Goal: Task Accomplishment & Management: Use online tool/utility

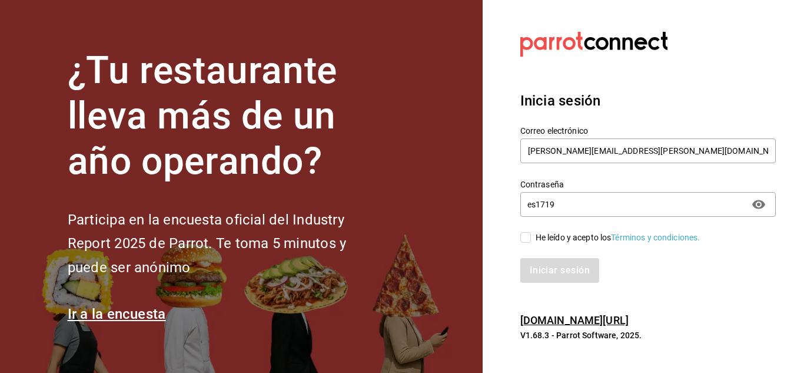
click at [526, 238] on input "He leído y acepto los Términos y condiciones." at bounding box center [525, 237] width 11 height 11
checkbox input "true"
click at [543, 263] on button "Iniciar sesión" at bounding box center [560, 270] width 80 height 25
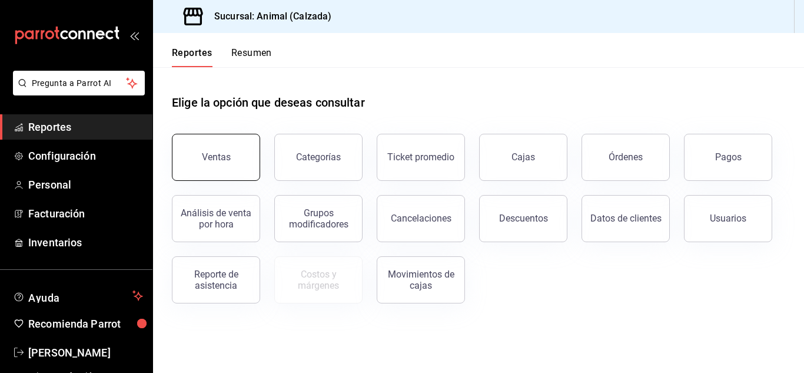
click at [224, 154] on div "Ventas" at bounding box center [216, 156] width 29 height 11
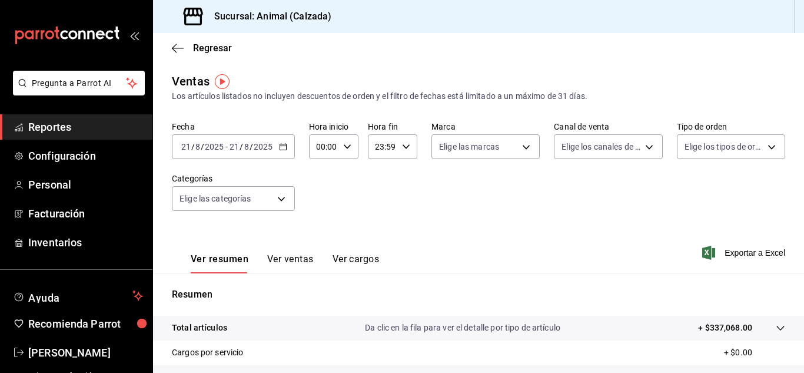
click at [283, 145] on icon "button" at bounding box center [283, 146] width 8 height 8
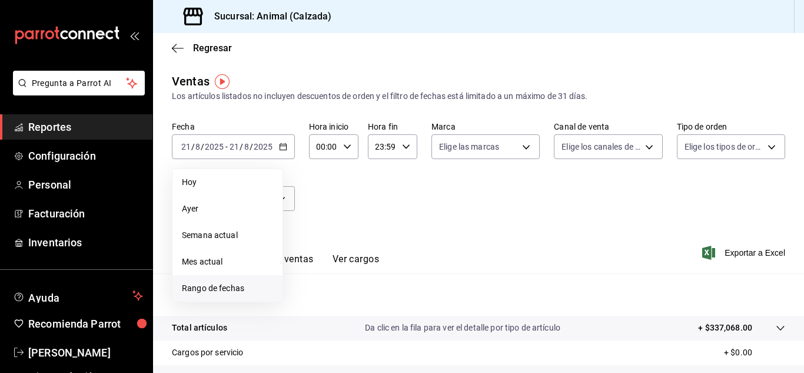
click at [223, 284] on span "Rango de fechas" at bounding box center [227, 288] width 91 height 12
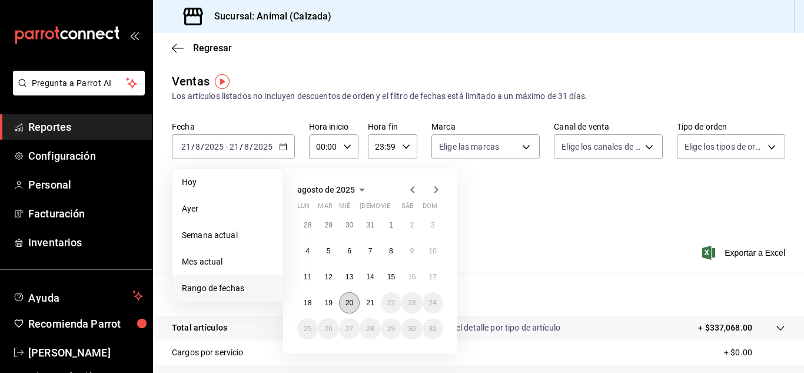
click at [354, 298] on button "20" at bounding box center [349, 302] width 21 height 21
click at [367, 299] on abbr "21" at bounding box center [370, 302] width 8 height 8
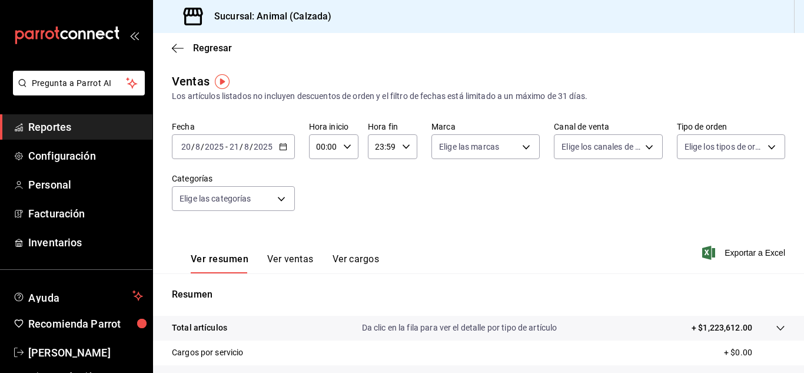
click at [345, 149] on icon "button" at bounding box center [347, 146] width 8 height 8
click at [323, 241] on span "05" at bounding box center [320, 243] width 5 height 9
type input "05:00"
click at [404, 147] on div at bounding box center [402, 186] width 804 height 373
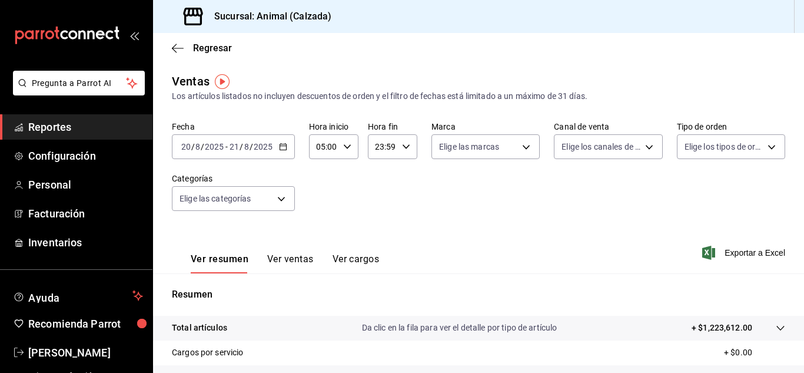
click at [404, 147] on \(Stroke\) "button" at bounding box center [406, 146] width 7 height 4
click at [380, 215] on span "05" at bounding box center [377, 216] width 5 height 9
click at [401, 178] on span "00" at bounding box center [402, 176] width 5 height 9
type input "05:00"
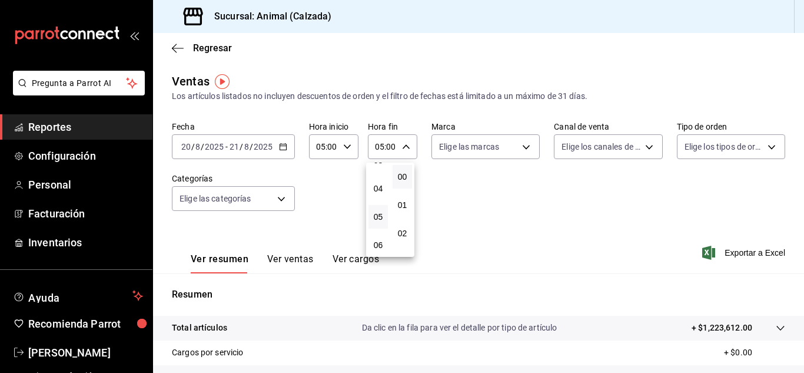
click at [523, 144] on div at bounding box center [402, 186] width 804 height 373
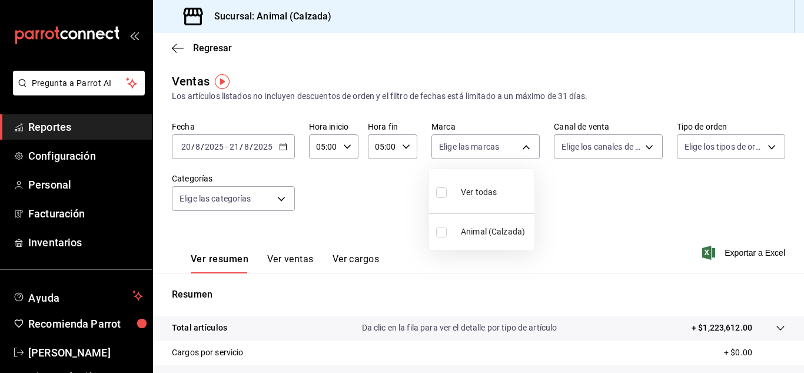
click at [523, 144] on body "Pregunta a Parrot AI Reportes Configuración Personal Facturación Inventarios Ay…" at bounding box center [402, 186] width 804 height 373
click at [492, 181] on div "Ver todas" at bounding box center [466, 190] width 61 height 25
type input "e26472f3-9262-489d-bcba-4c6b034529c7"
checkbox input "true"
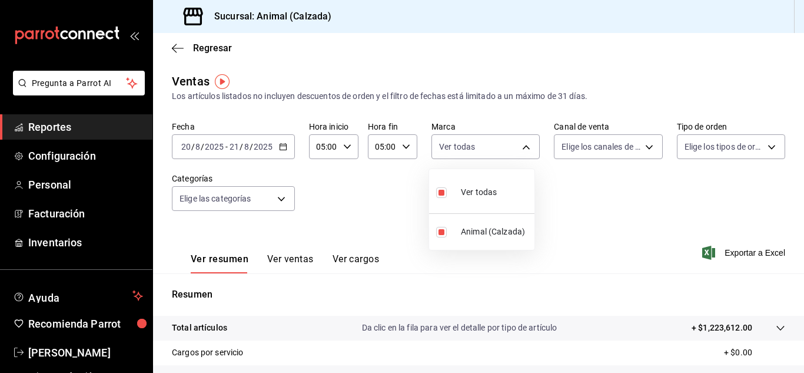
click at [642, 143] on div at bounding box center [402, 186] width 804 height 373
click at [642, 143] on div "Ver todas Animal (Calzada)" at bounding box center [402, 186] width 804 height 373
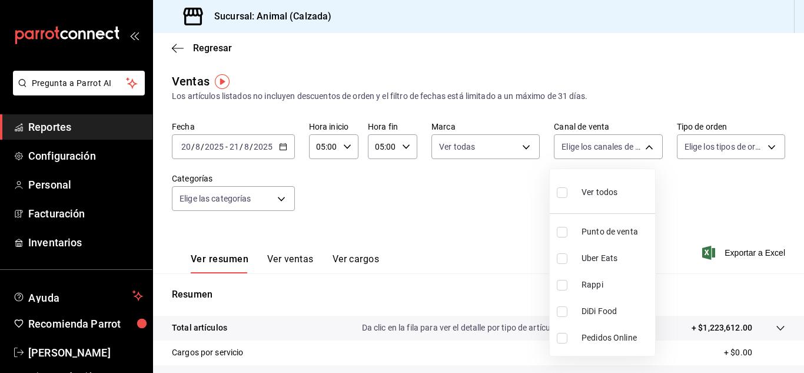
click at [642, 143] on body "Pregunta a Parrot AI Reportes Configuración Personal Facturación Inventarios Ay…" at bounding box center [402, 186] width 804 height 373
click at [607, 188] on span "Ver todos" at bounding box center [599, 192] width 36 height 12
type input "PARROT,UBER_EATS,RAPPI,DIDI_FOOD,ONLINE"
checkbox input "true"
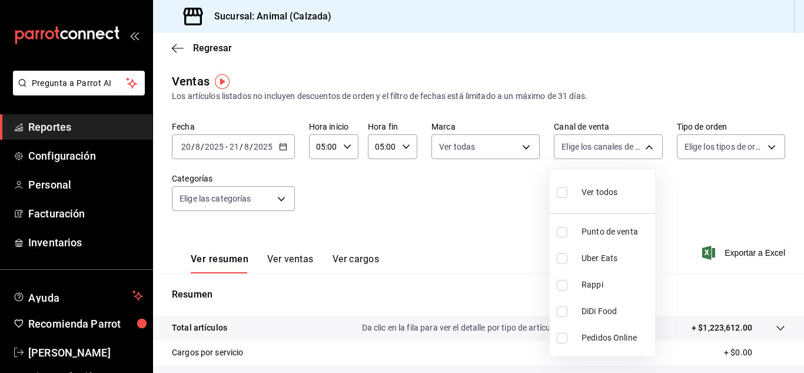
checkbox input "true"
click at [764, 148] on div at bounding box center [402, 186] width 804 height 373
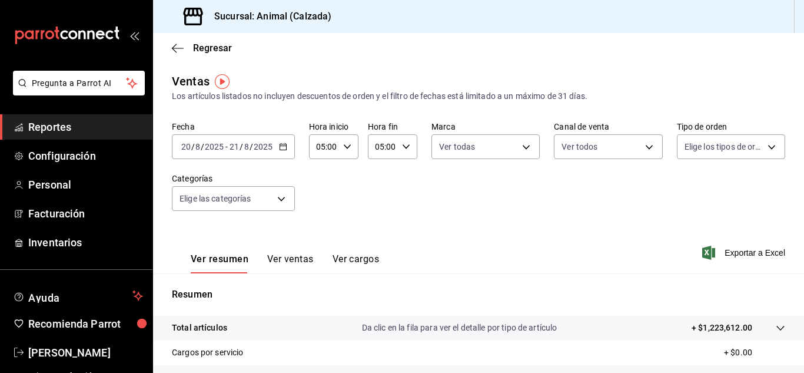
click at [764, 148] on div at bounding box center [402, 186] width 804 height 373
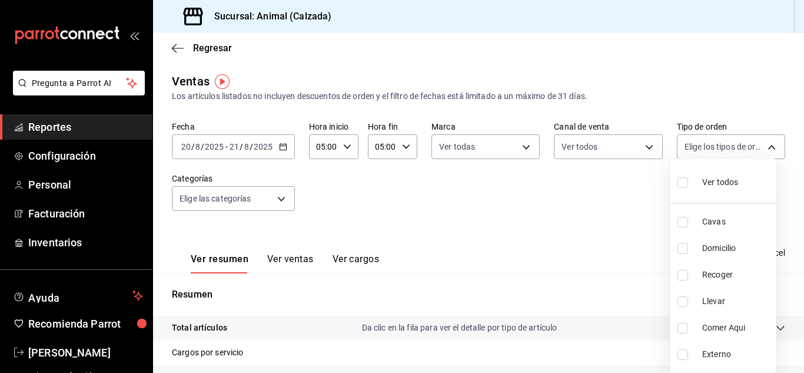
click at [764, 148] on body "Pregunta a Parrot AI Reportes Configuración Personal Facturación Inventarios Ay…" at bounding box center [402, 186] width 804 height 373
click at [724, 178] on span "Ver todos" at bounding box center [720, 182] width 36 height 12
type input "588630d3-b511-4bba-a729-32472510037f,54b7ae00-ca47-4ec1-b7ff-55842c0a2b62,92293…"
checkbox input "true"
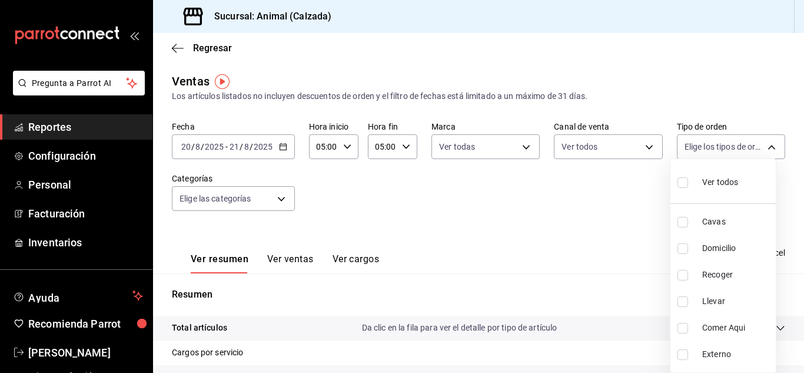
checkbox input "true"
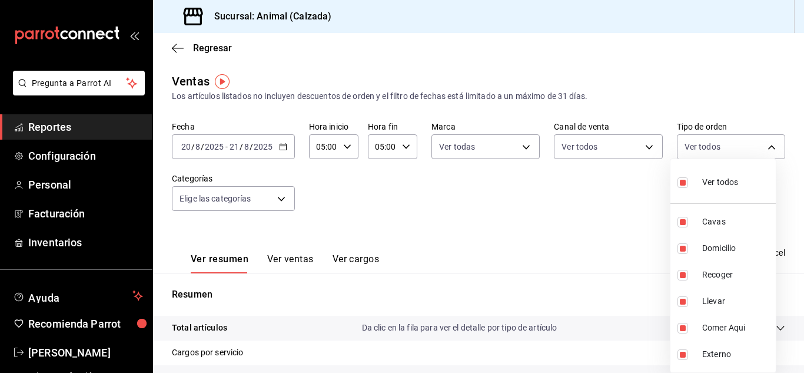
click at [283, 200] on div at bounding box center [402, 186] width 804 height 373
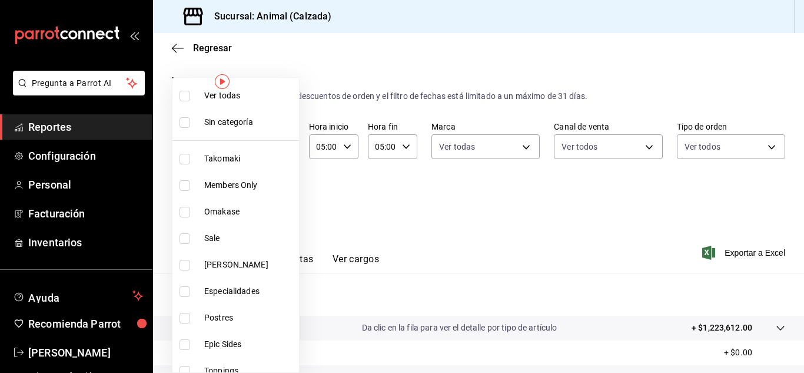
click at [281, 200] on body "Pregunta a Parrot AI Reportes Configuración Personal Facturación Inventarios Ay…" at bounding box center [402, 186] width 804 height 373
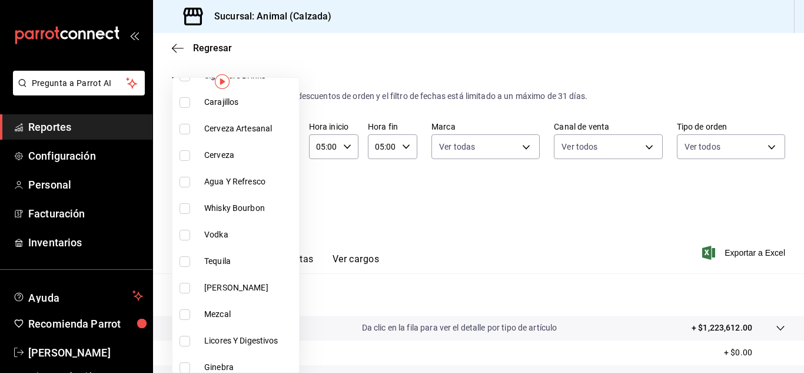
scroll to position [720, 0]
click at [185, 204] on input "checkbox" at bounding box center [185, 207] width 11 height 11
checkbox input "true"
type input "4860c25d-5874-4128-bde7-a87f326024d2"
click at [184, 230] on input "checkbox" at bounding box center [185, 233] width 11 height 11
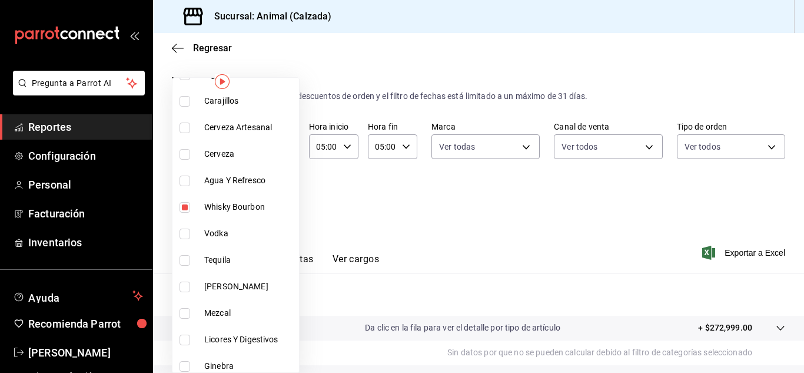
click at [184, 230] on input "checkbox" at bounding box center [185, 233] width 11 height 11
checkbox input "false"
type input "4860c25d-5874-4128-bde7-a87f326024d2"
click at [184, 231] on input "checkbox" at bounding box center [185, 233] width 11 height 11
checkbox input "true"
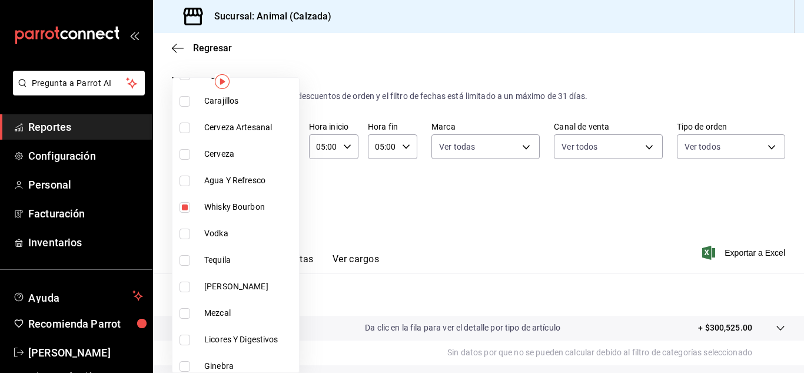
type input "4860c25d-5874-4128-bde7-a87f326024d2,2b2131a1-fe74-48cf-8d09-299fb6bebc8f"
click at [184, 259] on input "checkbox" at bounding box center [185, 260] width 11 height 11
checkbox input "true"
type input "4860c25d-5874-4128-bde7-a87f326024d2,2b2131a1-fe74-48cf-8d09-299fb6bebc8f,ef3a6…"
click at [185, 285] on input "checkbox" at bounding box center [185, 286] width 11 height 11
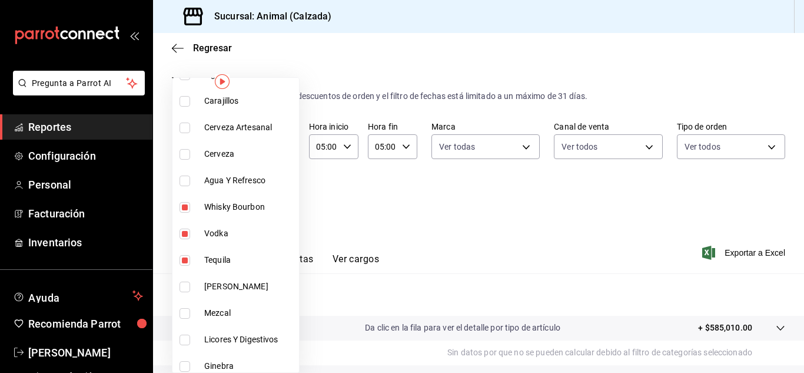
checkbox input "true"
type input "4860c25d-5874-4128-bde7-a87f326024d2,2b2131a1-fe74-48cf-8d09-299fb6bebc8f,ef3a6…"
click at [185, 317] on input "checkbox" at bounding box center [185, 313] width 11 height 11
checkbox input "true"
type input "4860c25d-5874-4128-bde7-a87f326024d2,2b2131a1-fe74-48cf-8d09-299fb6bebc8f,ef3a6…"
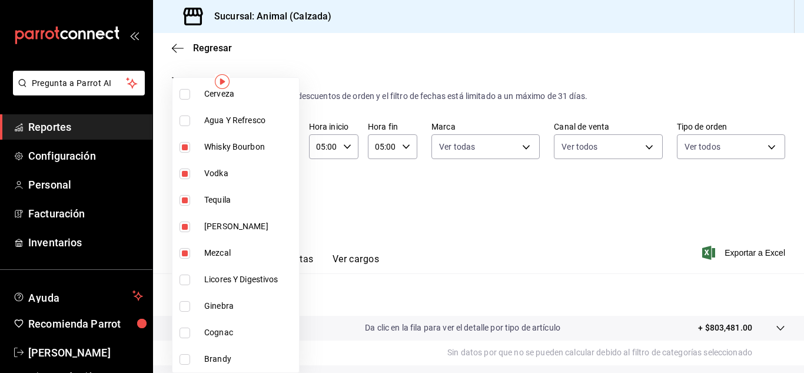
scroll to position [780, 0]
click at [182, 279] on input "checkbox" at bounding box center [185, 279] width 11 height 11
checkbox input "true"
type input "4860c25d-5874-4128-bde7-a87f326024d2,2b2131a1-fe74-48cf-8d09-299fb6bebc8f,ef3a6…"
click at [184, 307] on input "checkbox" at bounding box center [185, 305] width 11 height 11
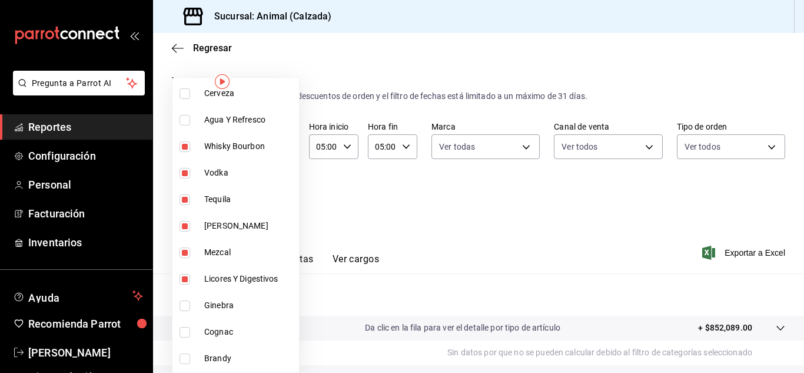
checkbox input "true"
type input "4860c25d-5874-4128-bde7-a87f326024d2,2b2131a1-fe74-48cf-8d09-299fb6bebc8f,ef3a6…"
click at [185, 330] on input "checkbox" at bounding box center [185, 332] width 11 height 11
checkbox input "true"
type input "4860c25d-5874-4128-bde7-a87f326024d2,2b2131a1-fe74-48cf-8d09-299fb6bebc8f,ef3a6…"
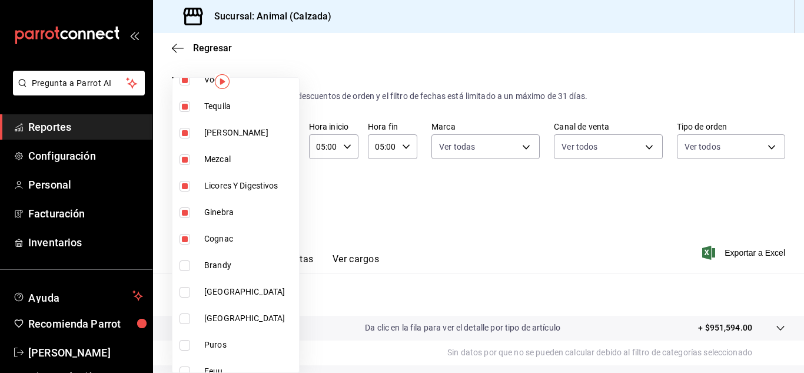
scroll to position [874, 0]
click at [184, 265] on input "checkbox" at bounding box center [185, 265] width 11 height 11
checkbox input "true"
type input "4860c25d-5874-4128-bde7-a87f326024d2,2b2131a1-fe74-48cf-8d09-299fb6bebc8f,ef3a6…"
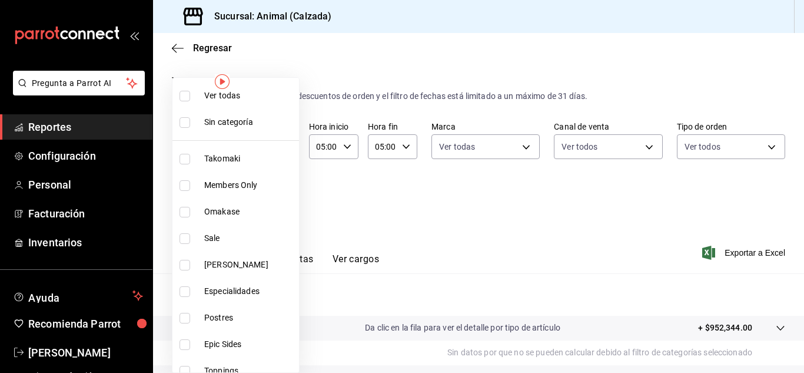
click at [518, 201] on div at bounding box center [402, 186] width 804 height 373
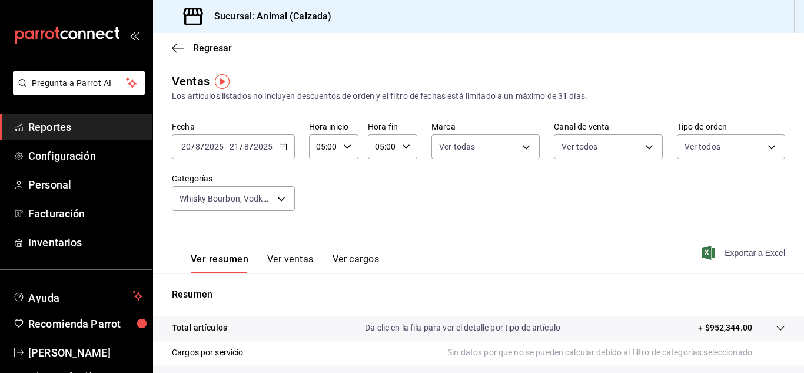
click at [734, 254] on span "Exportar a Excel" at bounding box center [744, 252] width 81 height 14
